Goal: Task Accomplishment & Management: Manage account settings

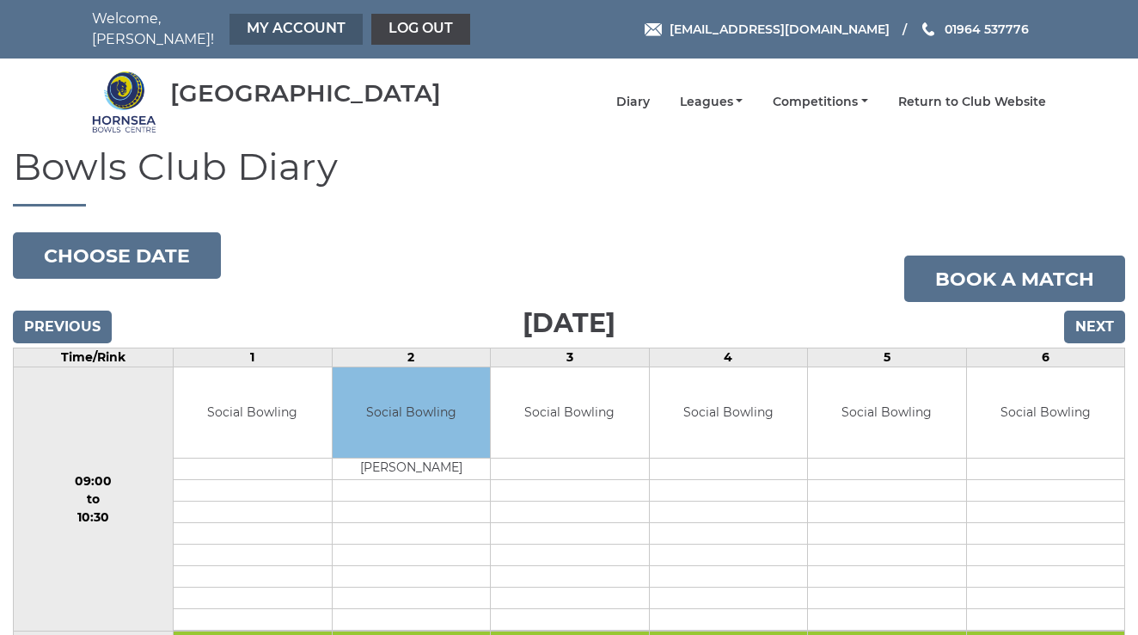
click at [255, 19] on link "My Account" at bounding box center [296, 29] width 133 height 31
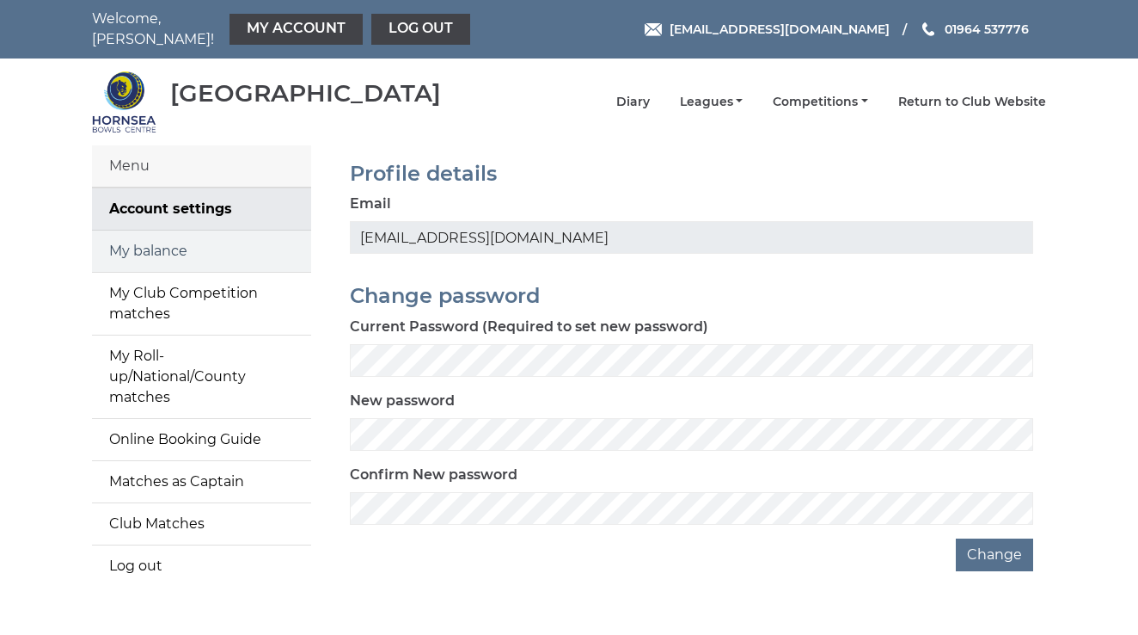
click at [162, 235] on link "My balance" at bounding box center [201, 250] width 219 height 41
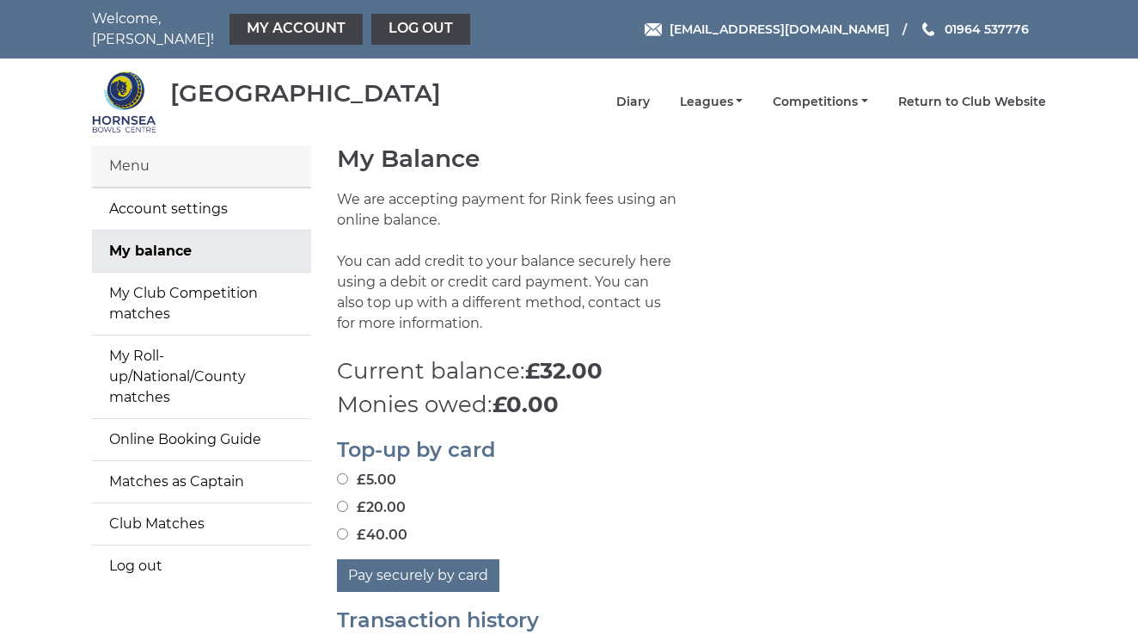
click at [141, 152] on div "Menu" at bounding box center [201, 166] width 219 height 42
click at [156, 149] on div "Menu" at bounding box center [201, 166] width 219 height 42
click at [198, 419] on link "Online Booking Guide" at bounding box center [201, 439] width 219 height 41
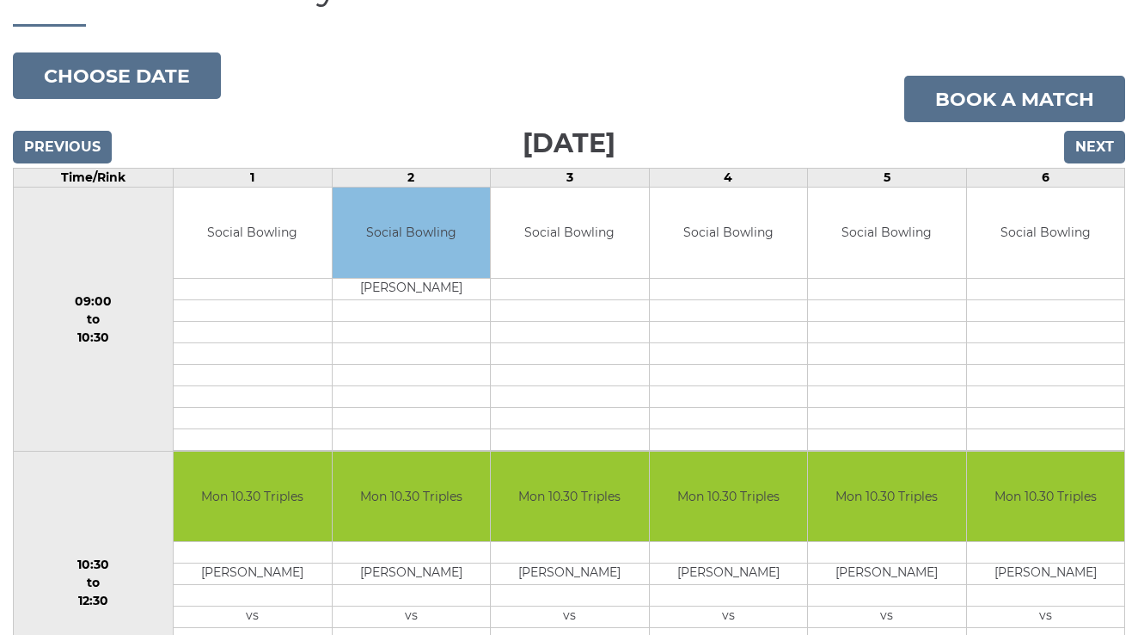
scroll to position [181, 0]
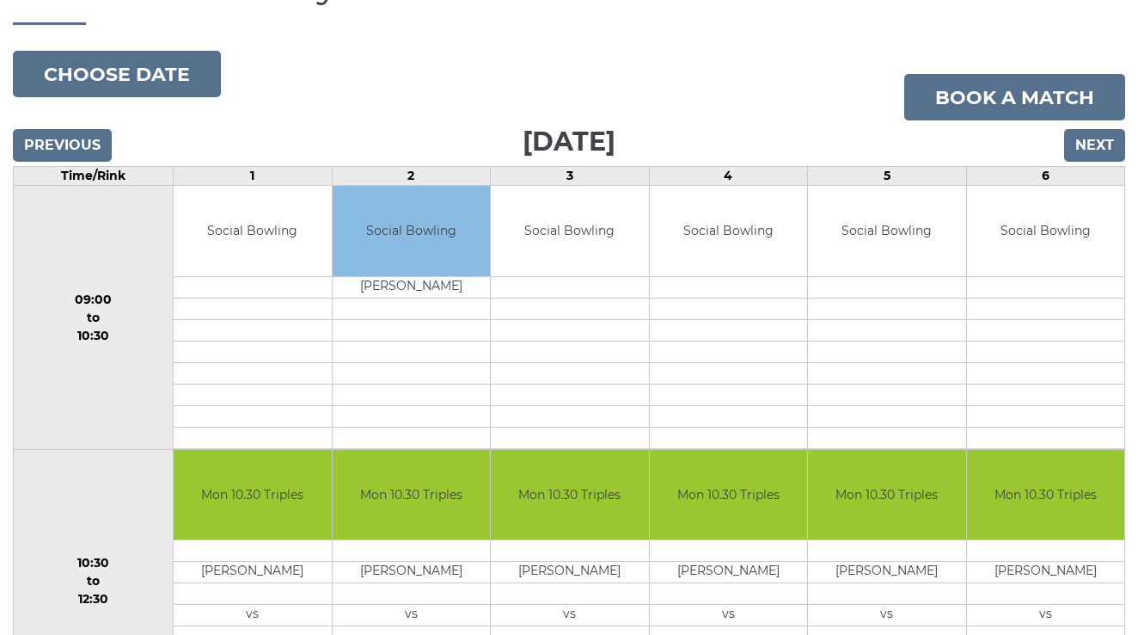
click at [1089, 129] on input "Next" at bounding box center [1094, 145] width 61 height 33
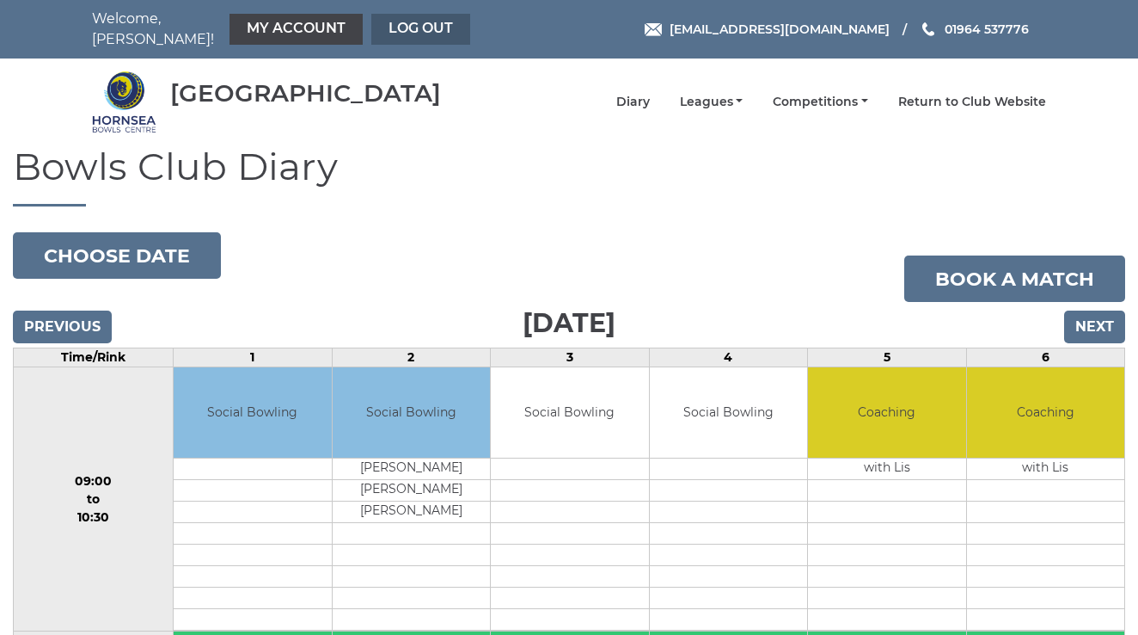
click at [377, 23] on link "Log out" at bounding box center [420, 29] width 99 height 31
